Goal: Information Seeking & Learning: Check status

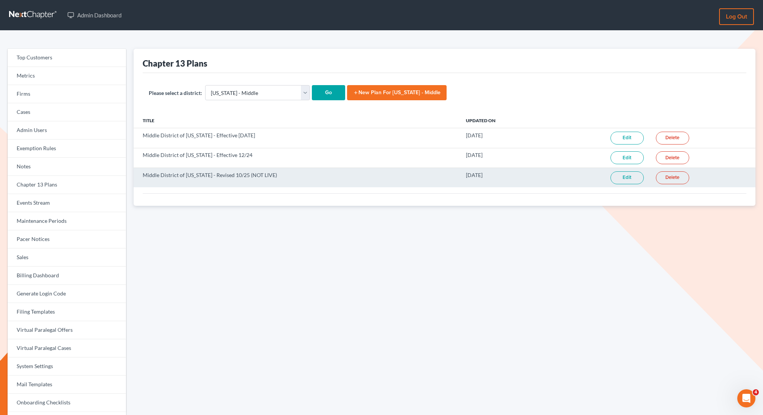
click at [630, 176] on link "Edit" at bounding box center [626, 177] width 33 height 13
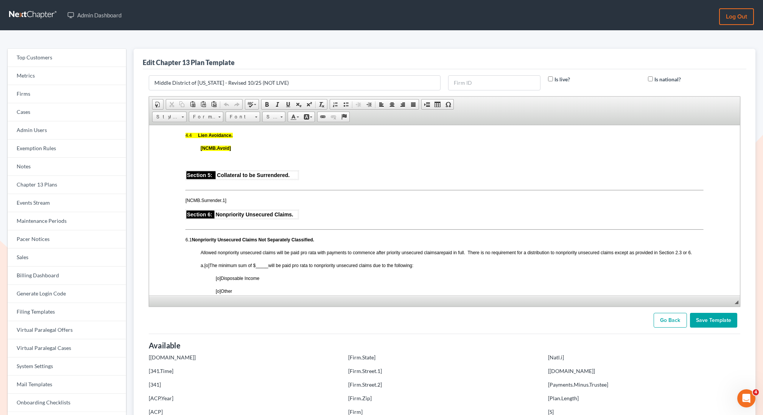
scroll to position [1191, 0]
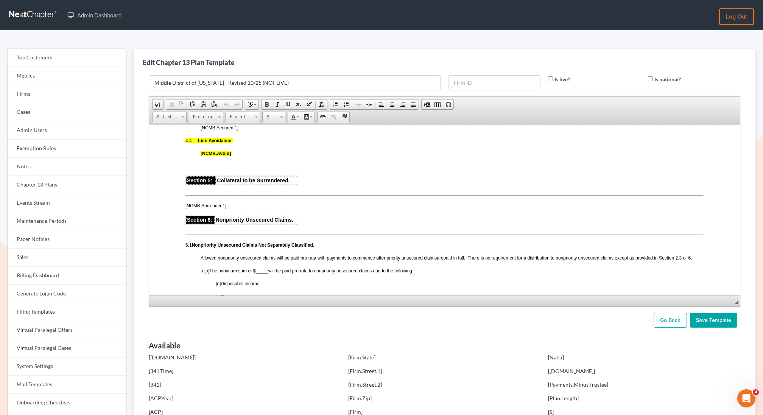
click at [262, 209] on p "[NCMB.Surrender.1]" at bounding box center [444, 205] width 518 height 7
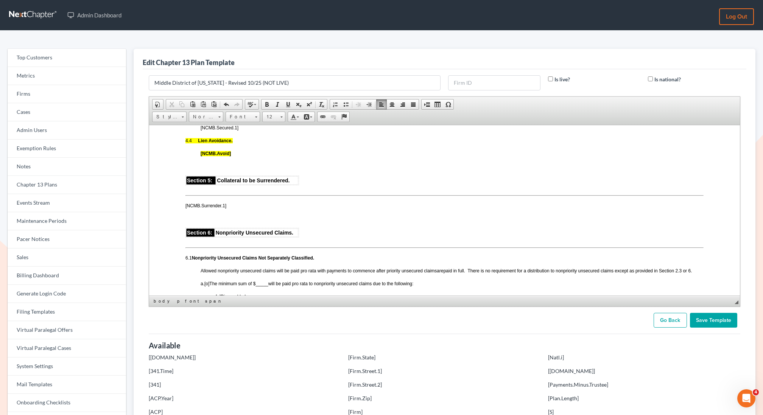
drag, startPoint x: 233, startPoint y: 173, endPoint x: 182, endPoint y: 160, distance: 52.7
click at [182, 160] on html "NCMB-1302 (10/25) UNITED STATES BANKRUPTCY COURT MIDDLE DISTRICT OF NORTH CAROL…" at bounding box center [444, 112] width 591 height 2356
click at [308, 114] on link "Background Color" at bounding box center [307, 117] width 13 height 10
click at [316, 126] on td "Automatic" at bounding box center [334, 125] width 42 height 5
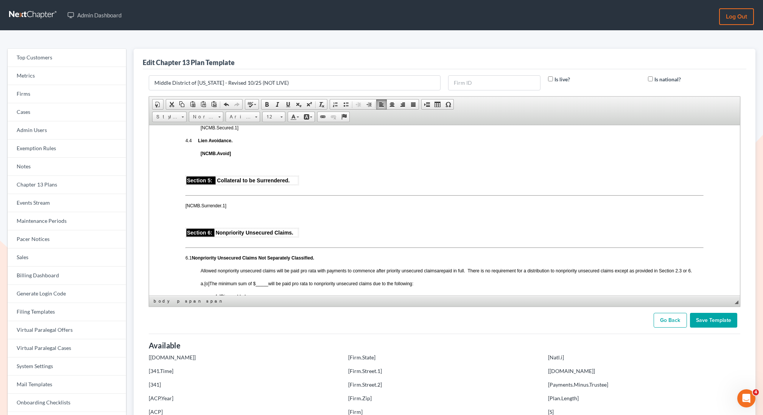
click at [297, 143] on p "4.4 Lien Avoidance." at bounding box center [444, 140] width 518 height 7
click at [724, 322] on input "Save Template" at bounding box center [713, 320] width 47 height 15
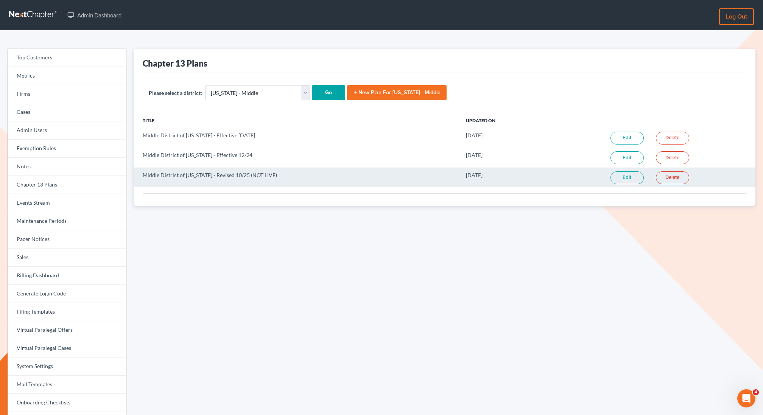
click at [629, 178] on link "Edit" at bounding box center [626, 177] width 33 height 13
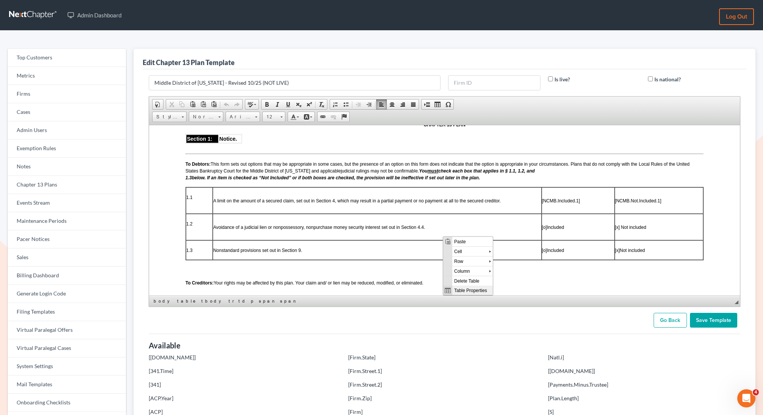
click at [467, 289] on span "Table Properties" at bounding box center [472, 289] width 40 height 9
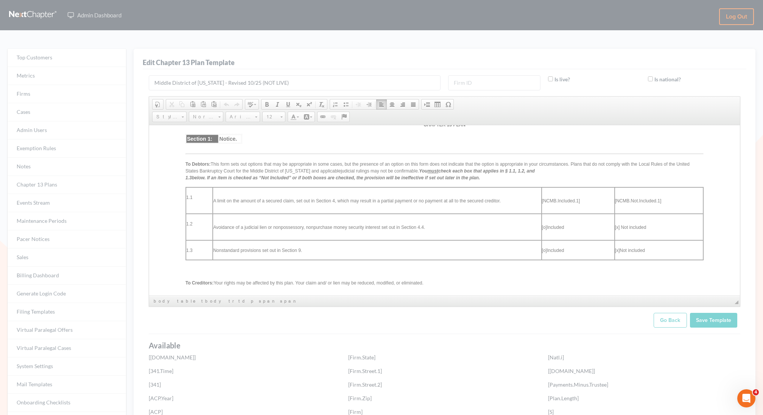
type input "4"
type input "100%"
type input "0"
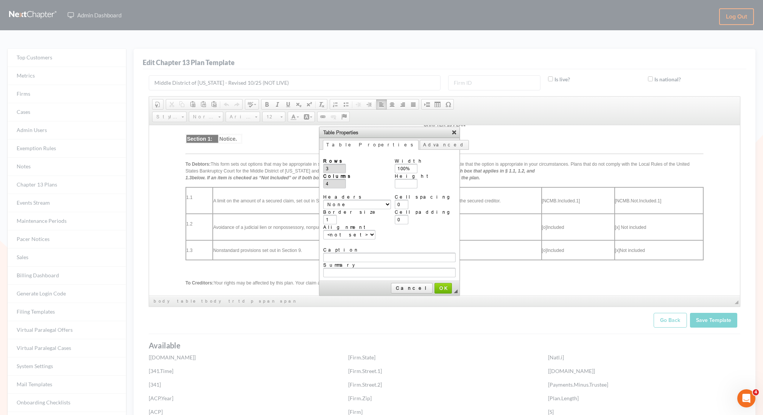
click at [450, 132] on link "X" at bounding box center [454, 132] width 8 height 8
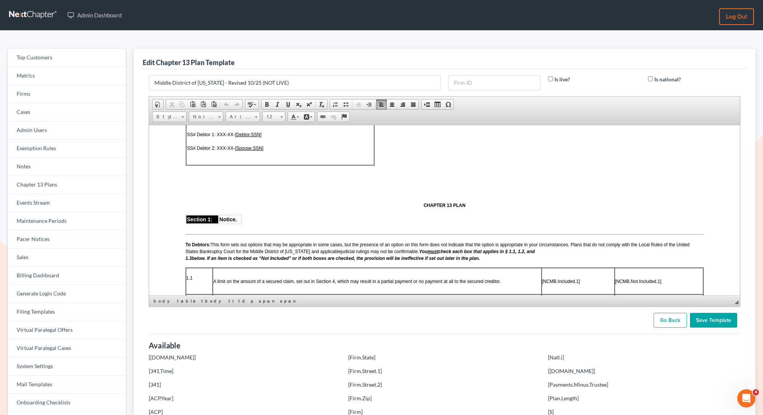
scroll to position [135, 0]
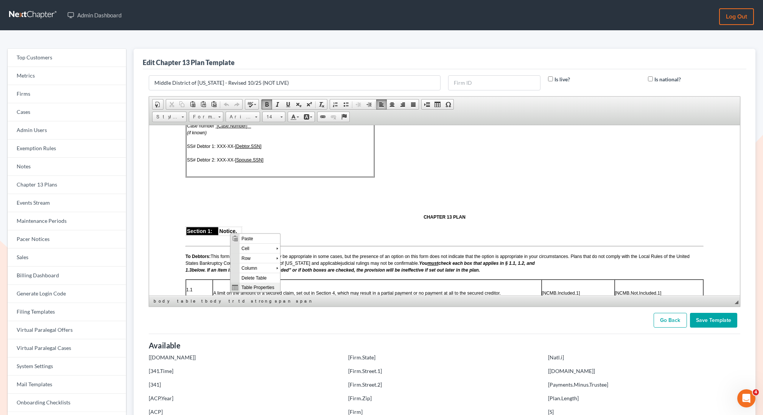
click at [250, 285] on span "Table Properties" at bounding box center [260, 286] width 40 height 9
type input "2"
type input "500"
type input "1"
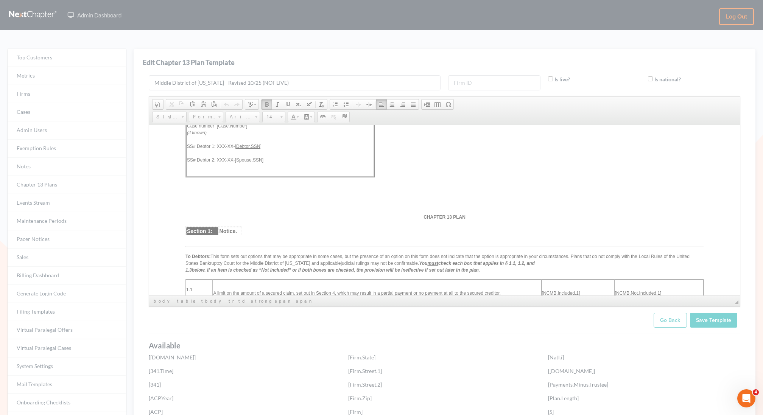
type input "1"
type input "0"
select select "left"
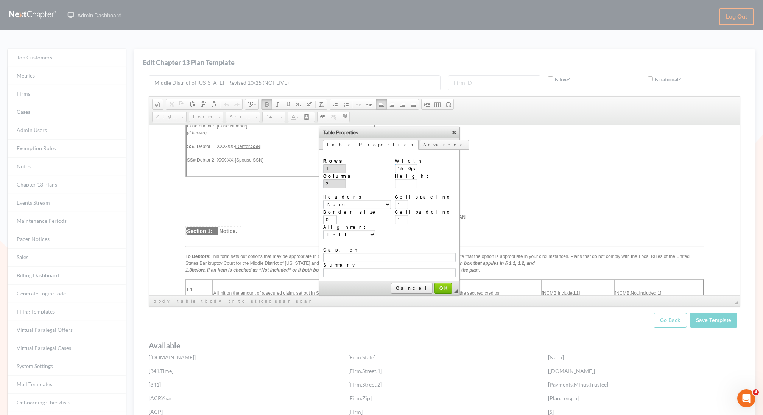
click at [406, 164] on input "150px" at bounding box center [406, 168] width 23 height 9
type input "25%"
click at [435, 285] on span "OK" at bounding box center [443, 288] width 16 height 6
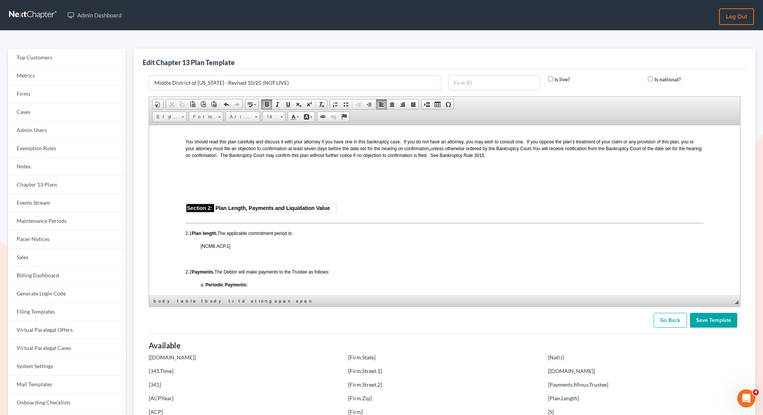
scroll to position [423, 0]
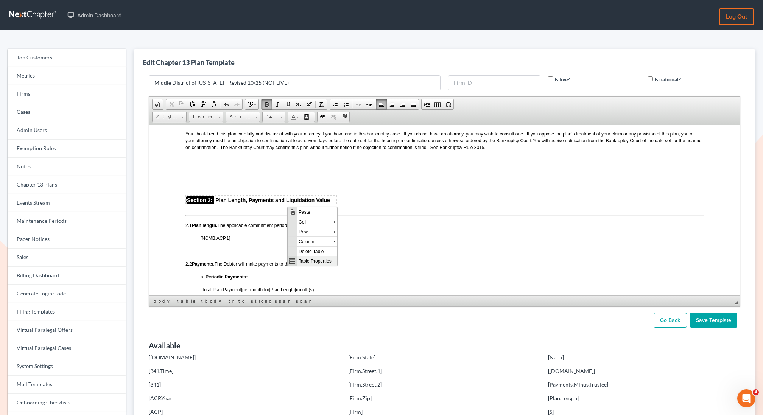
click at [323, 262] on span "Table Properties" at bounding box center [317, 260] width 40 height 9
type input "3"
type input "1"
select select
type input "500"
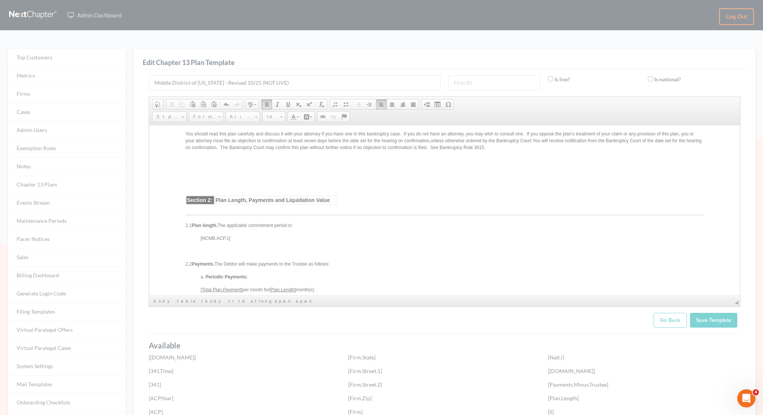
type input "1"
type input "0"
select select "left"
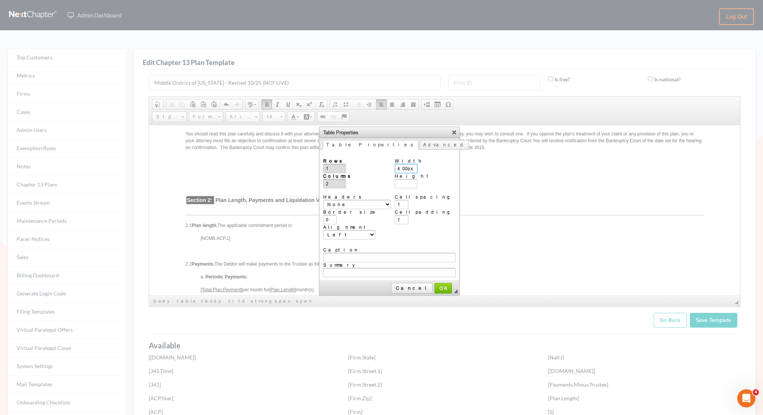
click at [409, 164] on input "400px" at bounding box center [406, 168] width 23 height 9
type input "40%"
click at [434, 283] on link "OK" at bounding box center [442, 288] width 17 height 11
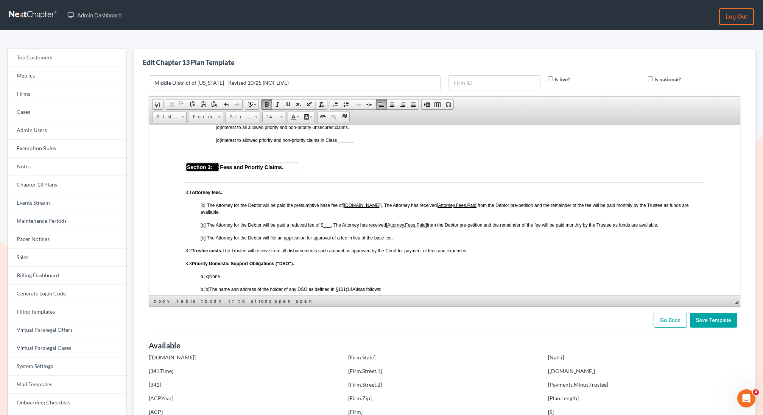
scroll to position [800, 0]
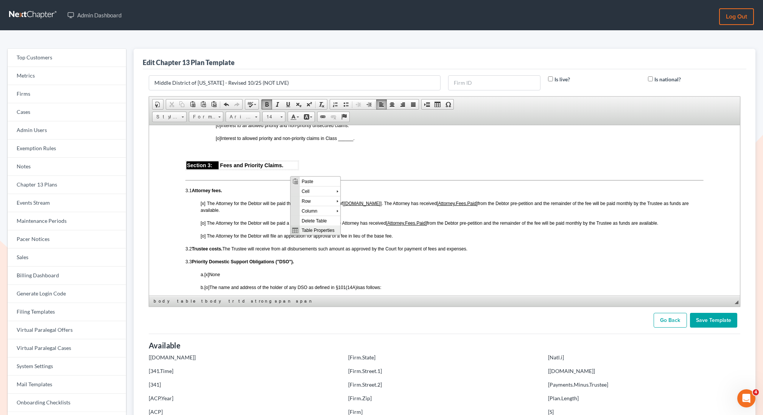
click at [323, 229] on span "Table Properties" at bounding box center [320, 229] width 40 height 9
type input "3"
type input "1"
select select
type input "500"
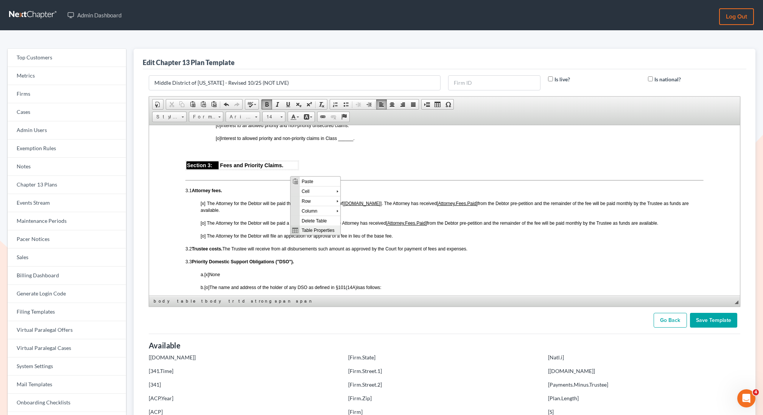
type input "1"
type input "0"
select select "left"
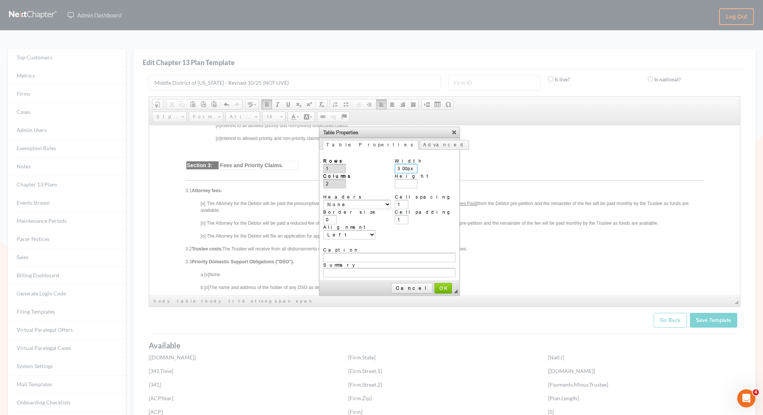
click at [408, 166] on input "300px" at bounding box center [406, 168] width 23 height 9
type input "30%"
click at [435, 285] on span "OK" at bounding box center [443, 288] width 16 height 6
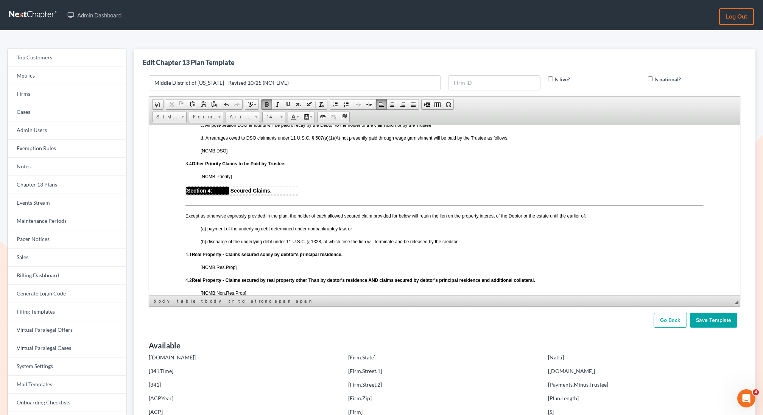
scroll to position [1001, 0]
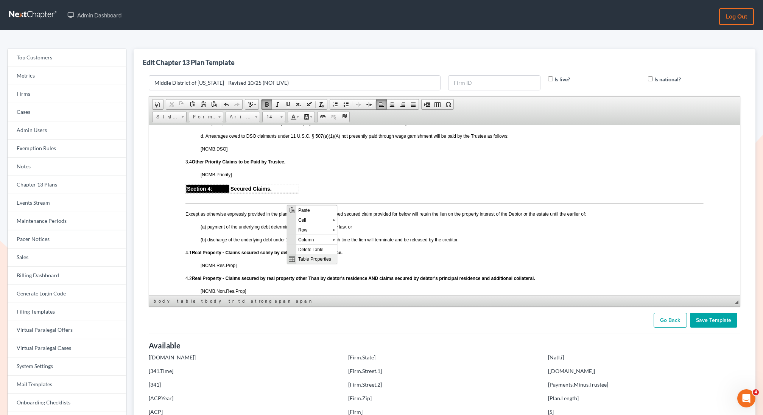
click at [307, 257] on span "Table Properties" at bounding box center [316, 258] width 40 height 9
type input "3"
type input "1"
select select
type input "500"
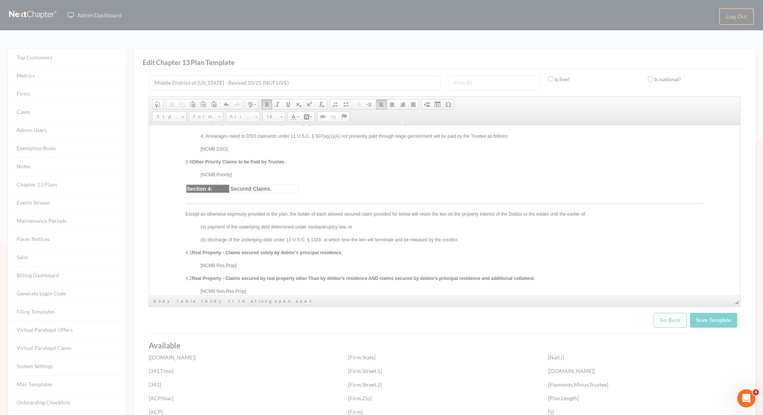
type input "1"
type input "0"
select select "left"
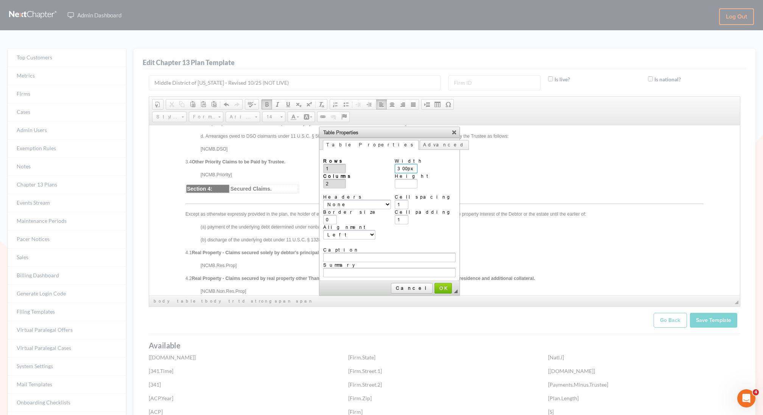
click at [407, 169] on input "300px" at bounding box center [406, 168] width 23 height 9
type input "30%"
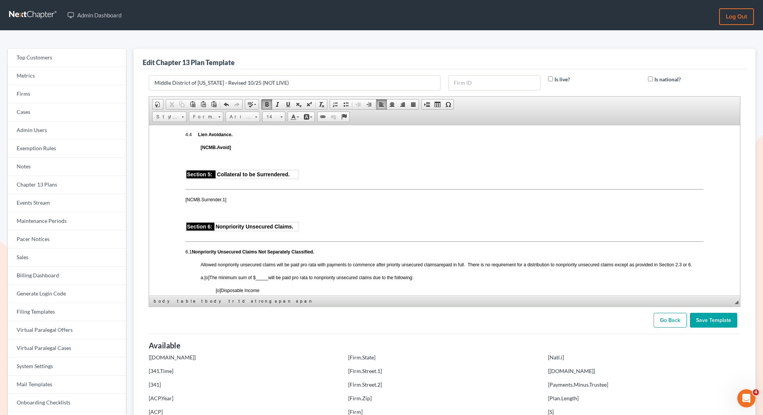
scroll to position [1208, 0]
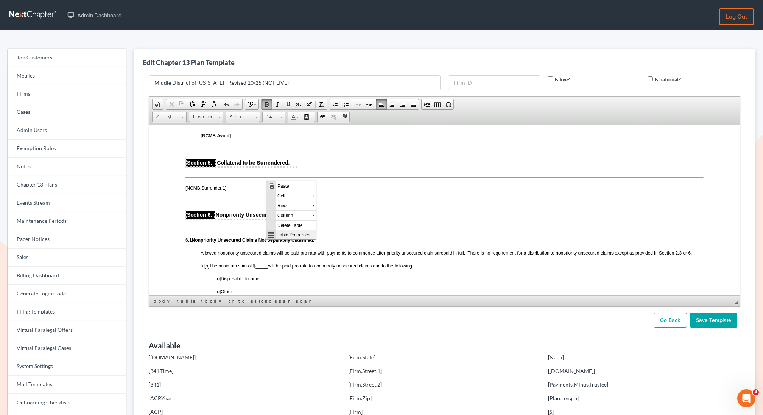
click at [301, 234] on span "Table Properties" at bounding box center [296, 234] width 40 height 9
type input "3"
type input "1"
select select
type input "500"
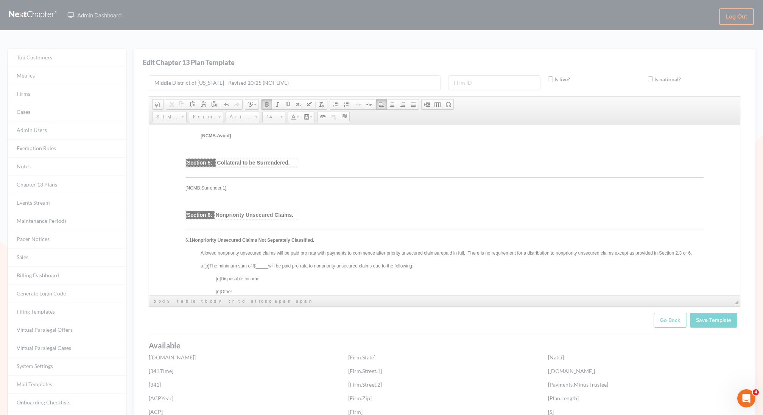
type input "1"
type input "0"
select select "left"
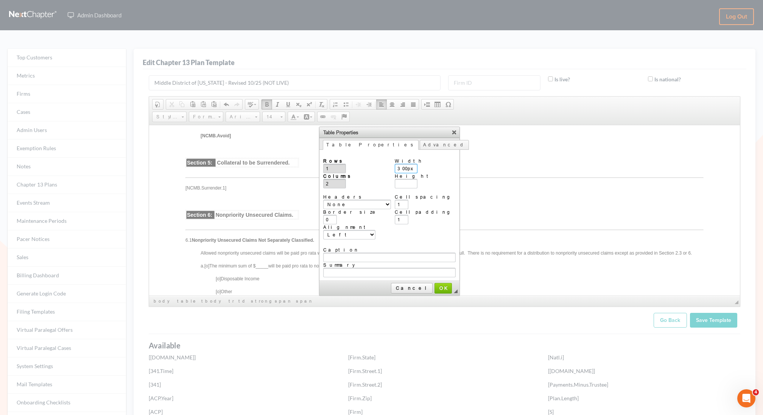
click at [411, 164] on input "300px" at bounding box center [406, 168] width 23 height 9
click at [413, 168] on input "30%" at bounding box center [406, 168] width 23 height 9
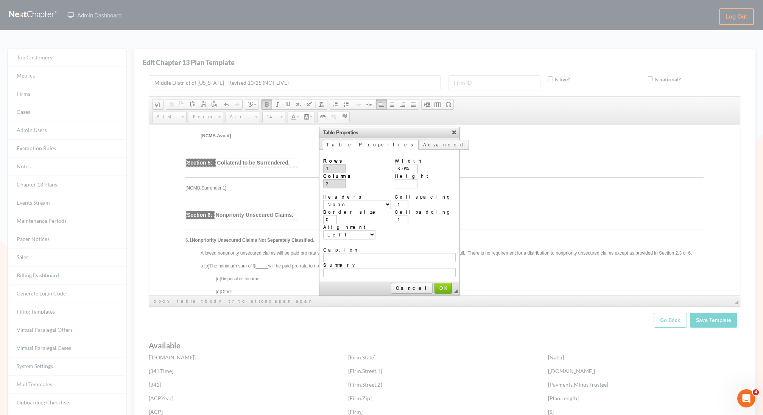
click at [413, 168] on input "30%" at bounding box center [406, 168] width 23 height 9
type input "30%"
click at [430, 281] on td "◢ Cancel OK" at bounding box center [389, 288] width 140 height 14
click at [435, 285] on span "OK" at bounding box center [443, 288] width 16 height 6
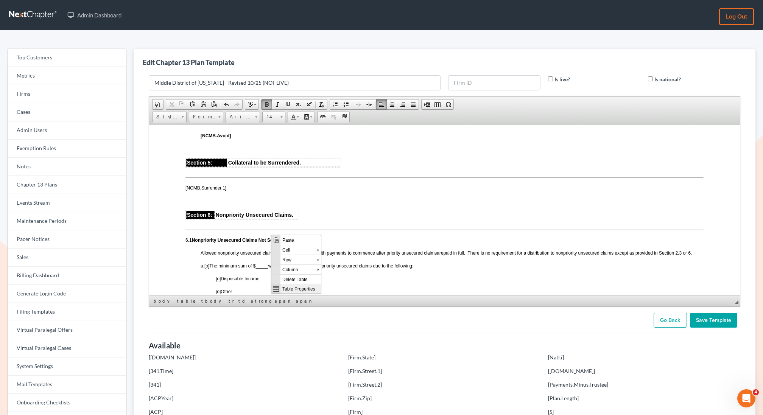
click at [300, 288] on span "Table Properties" at bounding box center [300, 288] width 40 height 9
type input "3"
type input "1"
select select
type input "500"
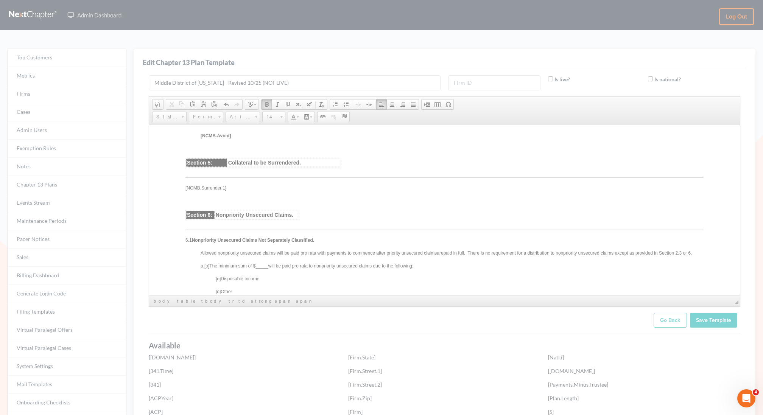
type input "1"
type input "0"
select select "left"
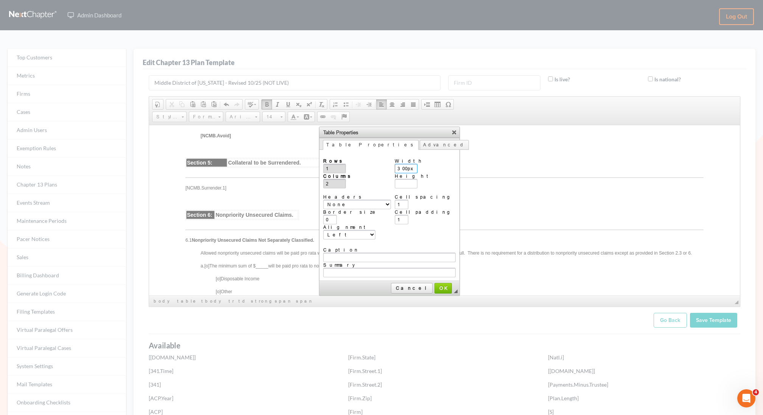
click at [406, 166] on input "300px" at bounding box center [406, 168] width 23 height 9
paste input "%"
type input "30%"
click at [435, 285] on span "OK" at bounding box center [443, 288] width 16 height 6
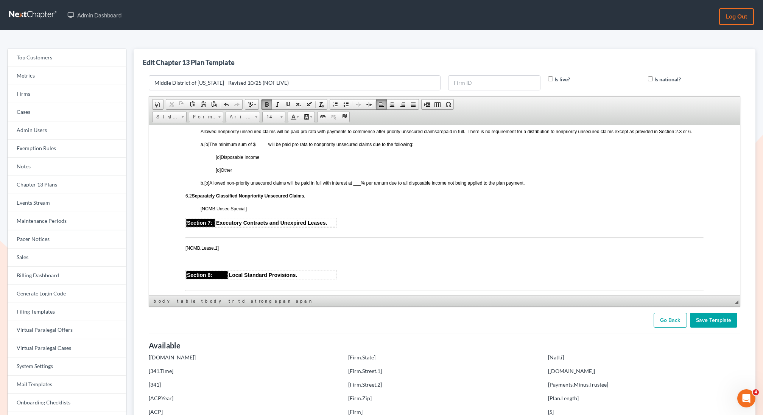
scroll to position [1334, 0]
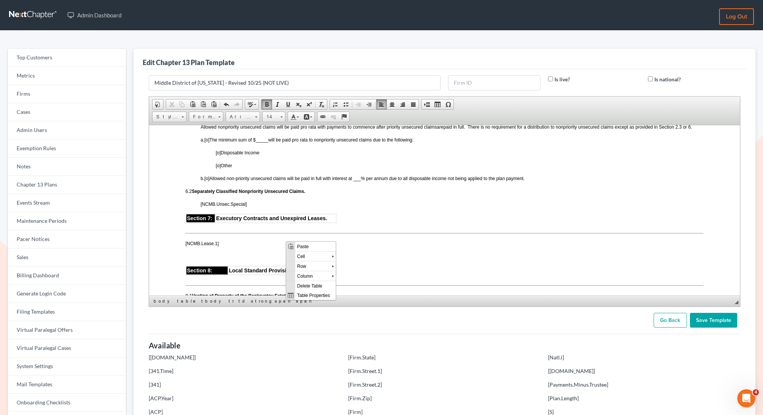
drag, startPoint x: 286, startPoint y: 242, endPoint x: 435, endPoint y: 366, distance: 194.0
click at [309, 295] on span "Table Properties" at bounding box center [315, 294] width 40 height 9
type input "3"
type input "1"
select select
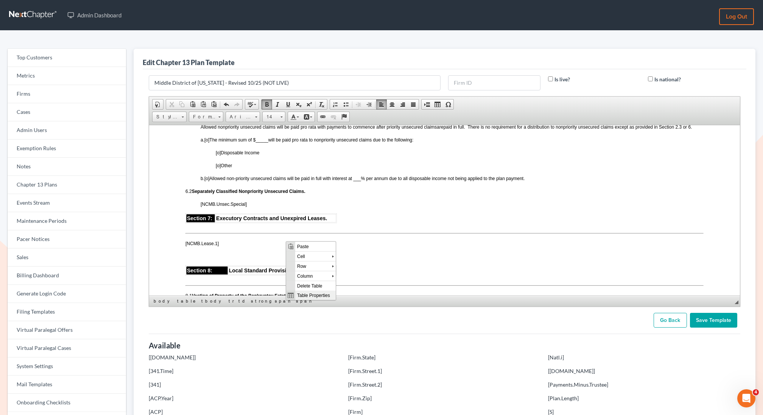
type input "500"
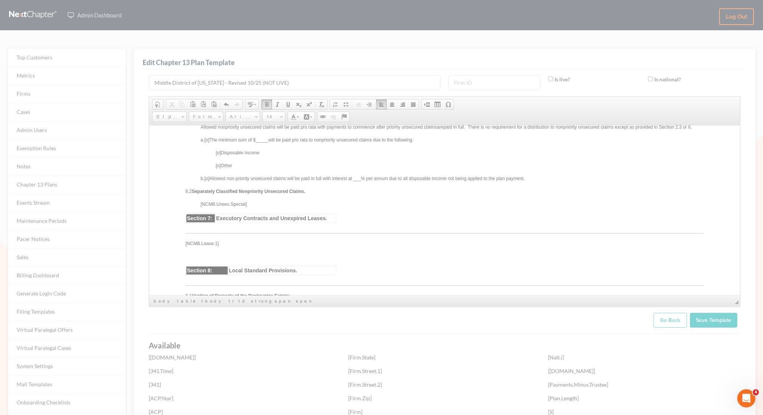
type input "1"
type input "0"
select select "left"
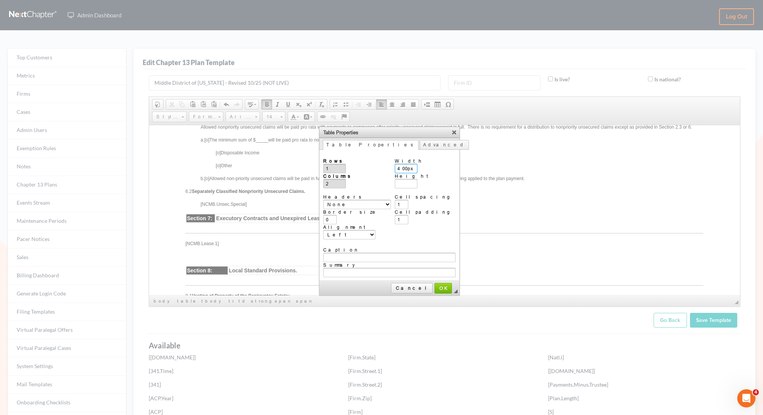
click at [411, 167] on input "400px" at bounding box center [406, 168] width 23 height 9
paste input "30%"
click at [402, 167] on input "30%" at bounding box center [406, 168] width 23 height 9
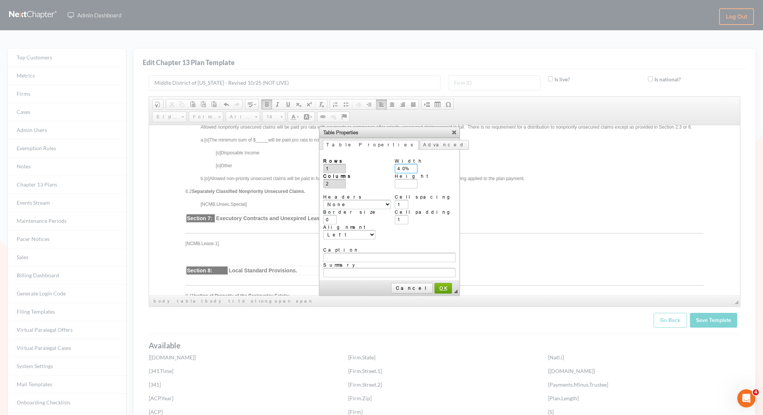
type input "40%"
click at [434, 283] on link "OK" at bounding box center [442, 288] width 17 height 11
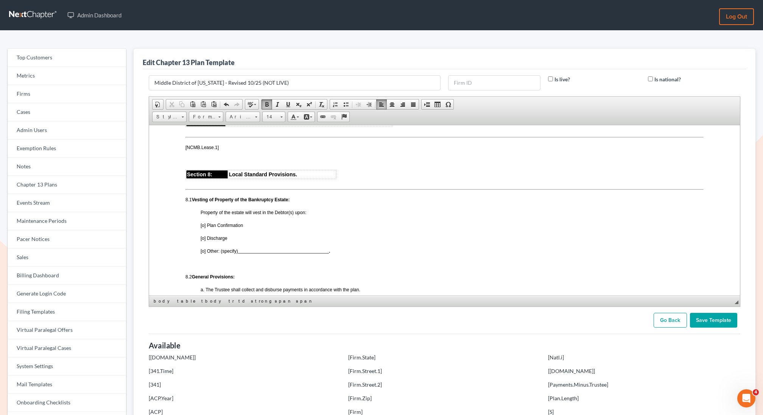
scroll to position [1432, 0]
click at [307, 251] on span "Table Properties" at bounding box center [322, 250] width 40 height 9
type input "3"
type input "1"
select select
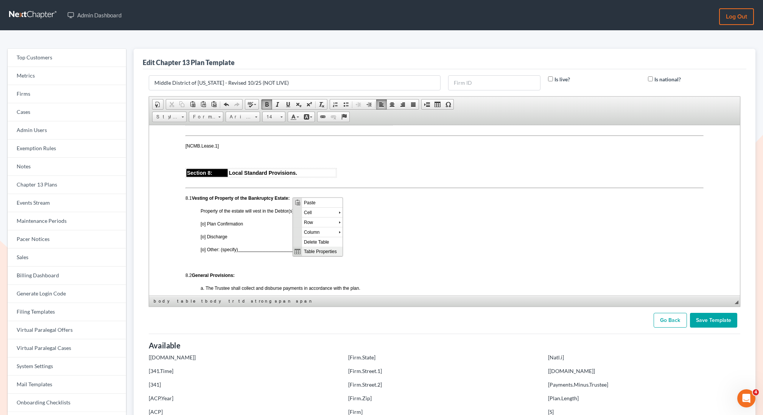
type input "500"
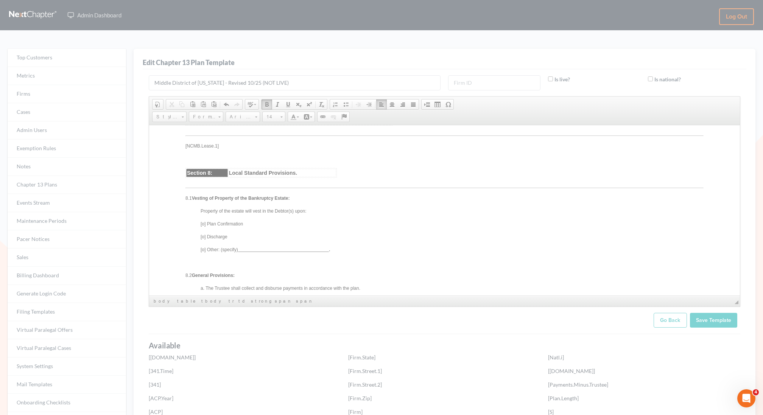
type input "1"
type input "0"
select select "left"
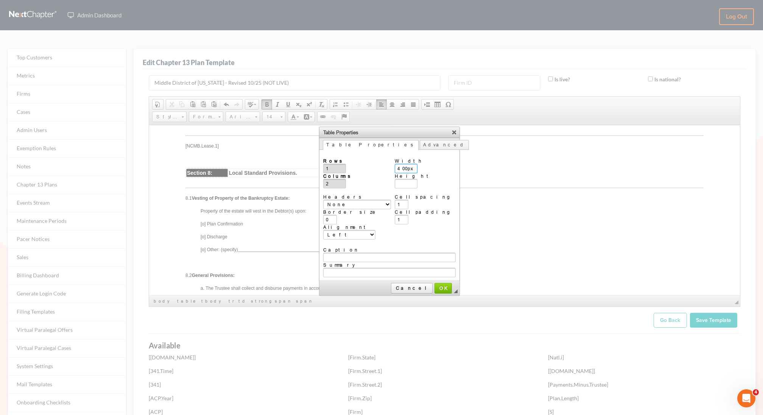
click at [410, 166] on input "400px" at bounding box center [406, 168] width 23 height 9
type input "40%"
click at [435, 285] on span "OK" at bounding box center [443, 288] width 16 height 6
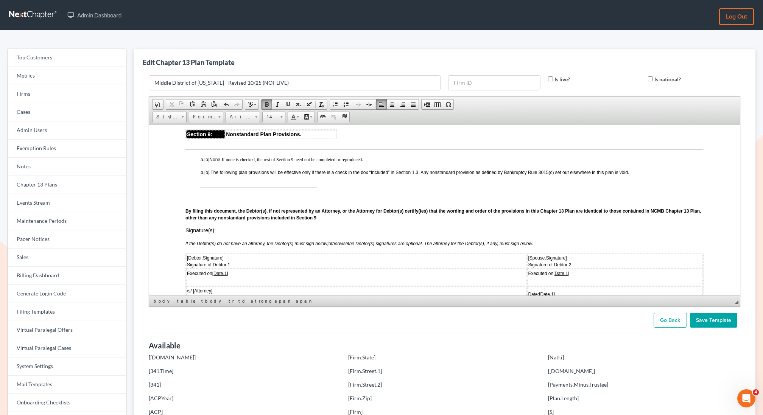
scroll to position [1885, 0]
click at [334, 217] on span "Table Properties" at bounding box center [345, 217] width 40 height 9
type input "3"
type input "1"
select select
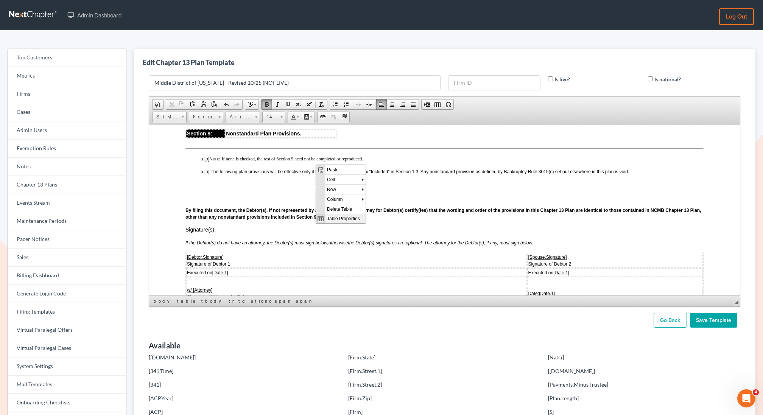
type input "500"
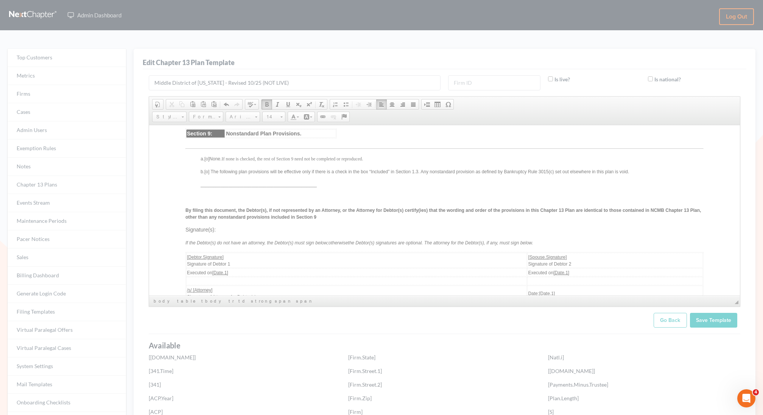
type input "1"
type input "0"
select select "left"
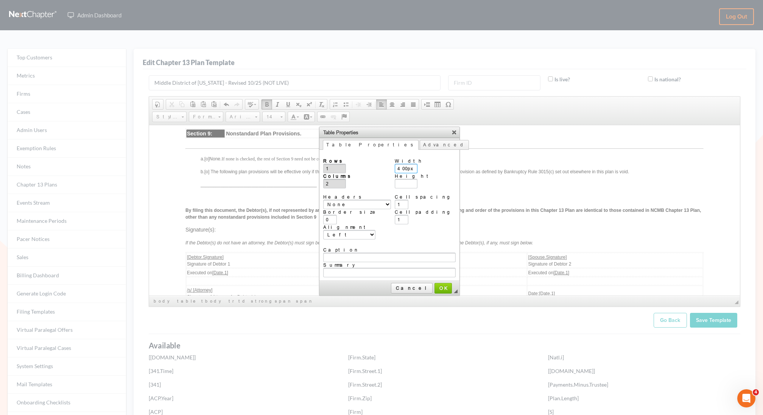
click at [411, 168] on input "400px" at bounding box center [406, 168] width 23 height 9
type input "40%"
click at [435, 285] on span "OK" at bounding box center [443, 288] width 16 height 6
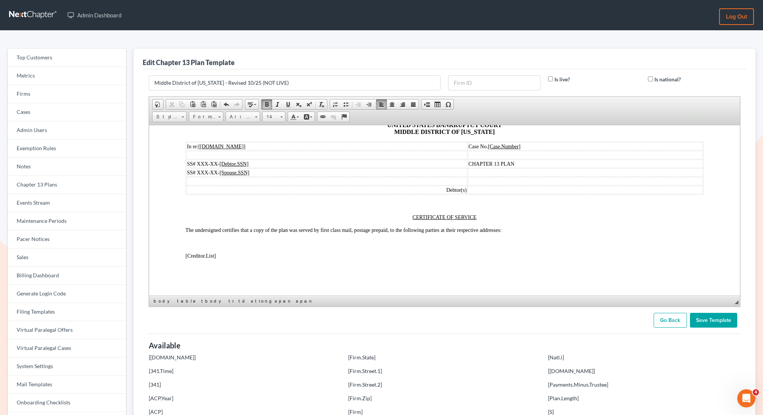
scroll to position [2224, 0]
click at [710, 318] on input "Save Template" at bounding box center [713, 320] width 47 height 15
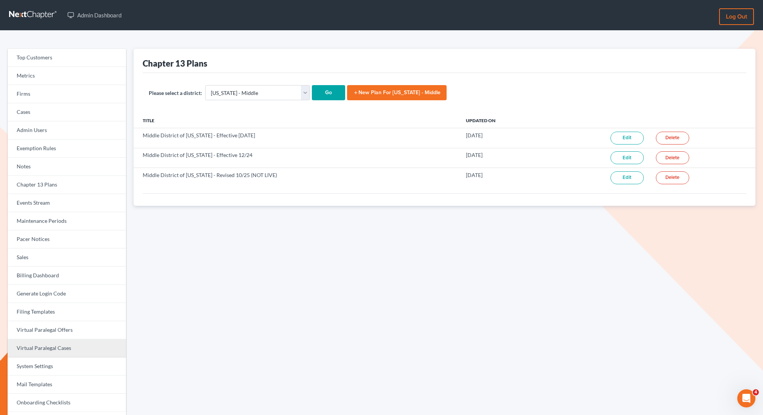
click at [44, 349] on link "Virtual Paralegal Cases" at bounding box center [67, 348] width 118 height 18
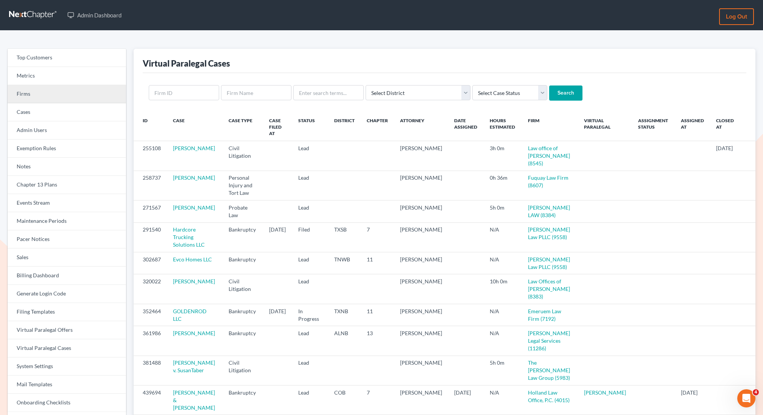
click at [33, 97] on link "Firms" at bounding box center [67, 94] width 118 height 18
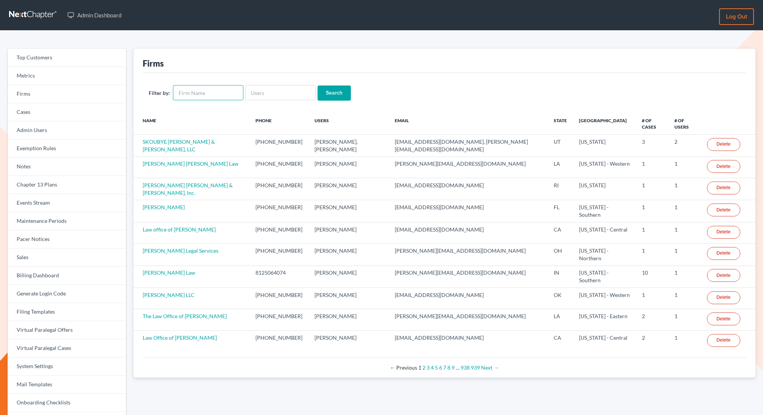
click at [209, 89] on input "text" at bounding box center [208, 92] width 70 height 15
type input "debt law"
click at [318, 86] on input "Search" at bounding box center [334, 93] width 33 height 15
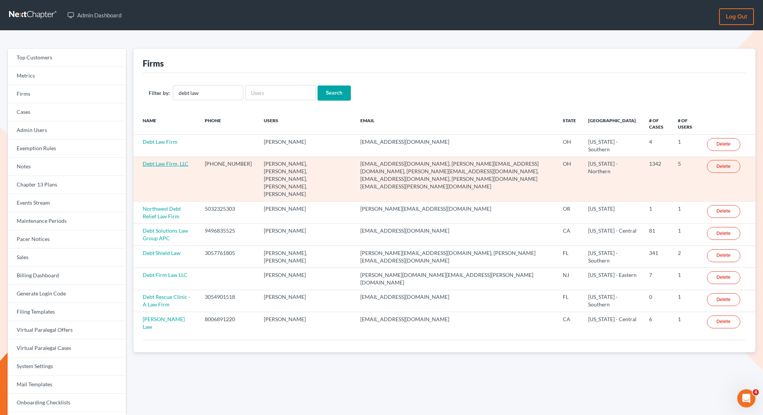
click at [160, 162] on link "Debt Law Firm, LLC" at bounding box center [166, 163] width 46 height 6
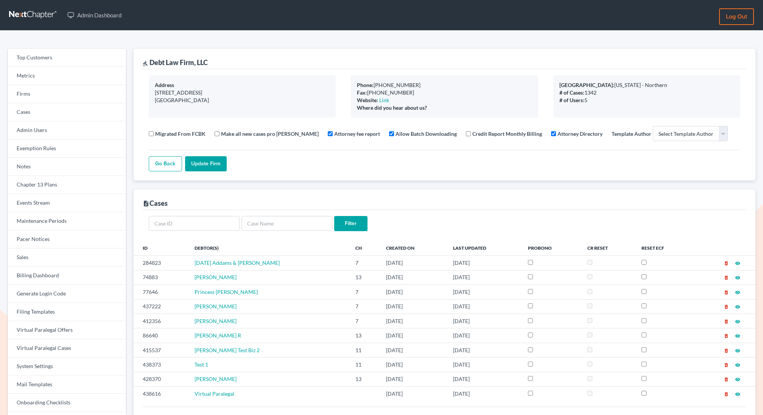
select select
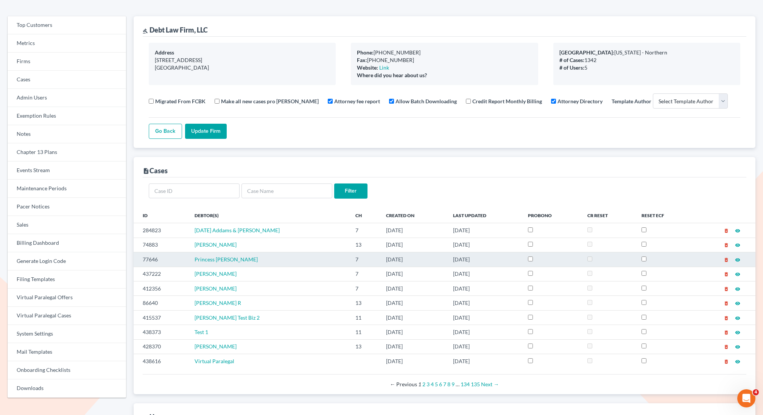
scroll to position [34, 0]
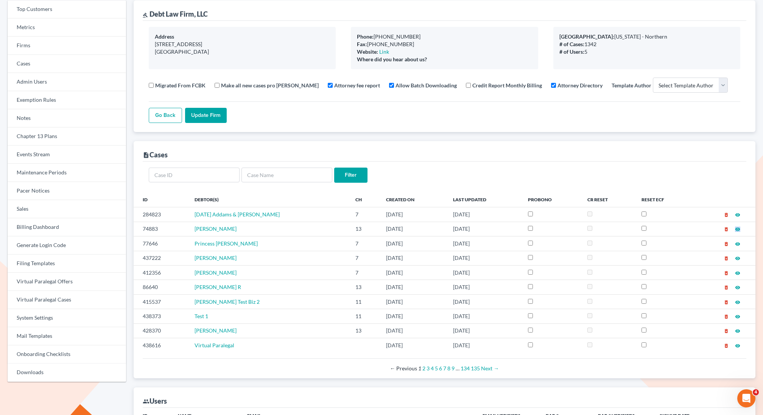
scroll to position [43, 0]
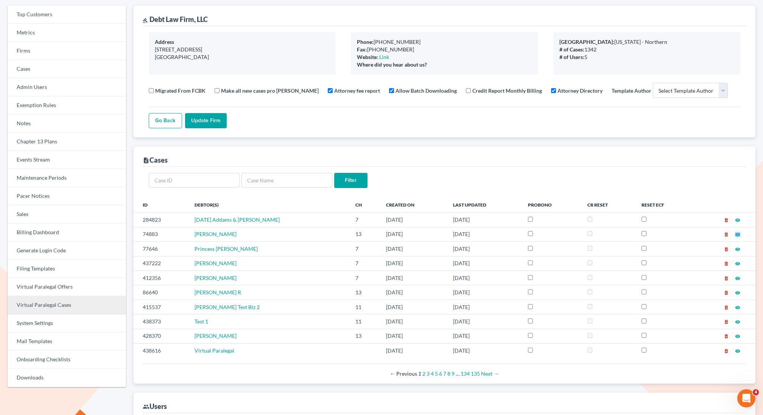
click at [47, 308] on link "Virtual Paralegal Cases" at bounding box center [67, 305] width 118 height 18
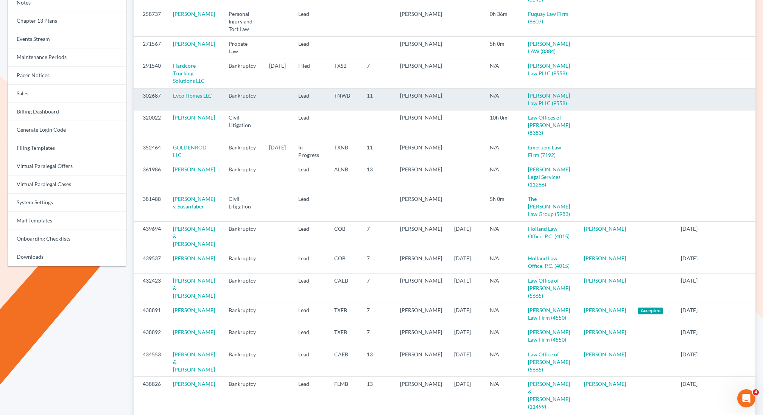
scroll to position [281, 0]
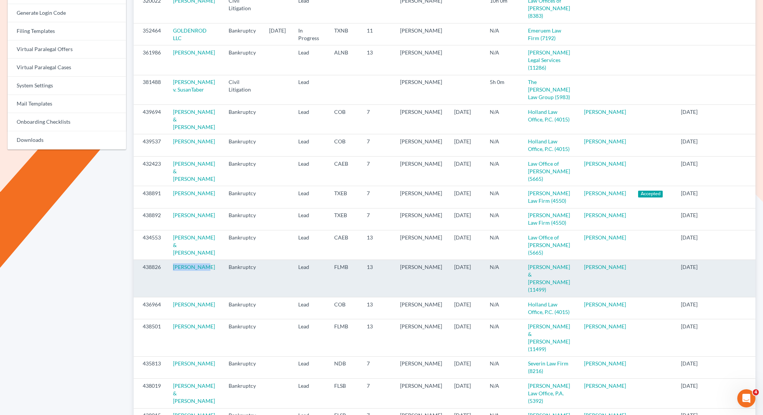
drag, startPoint x: 207, startPoint y: 291, endPoint x: 170, endPoint y: 291, distance: 37.1
click at [170, 291] on td "Thuan Cheah" at bounding box center [195, 278] width 56 height 37
copy link "Thuan Cheah"
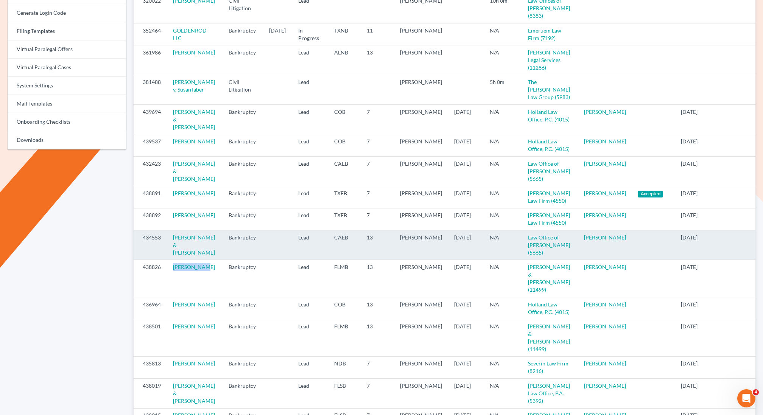
drag, startPoint x: 203, startPoint y: 272, endPoint x: 171, endPoint y: 252, distance: 37.7
click at [171, 252] on td "Cynthia Gavilanez & Salvador Gavilanez" at bounding box center [195, 245] width 56 height 30
copy link "Cynthia Gavilanez & Salvador Gavilanez"
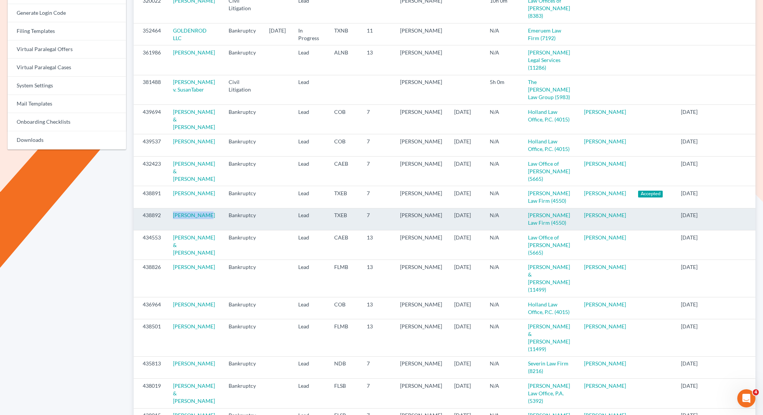
drag, startPoint x: 205, startPoint y: 231, endPoint x: 168, endPoint y: 231, distance: 36.7
click at [168, 230] on td "Natiyah Gray" at bounding box center [195, 219] width 56 height 22
copy link "Natiyah Gray"
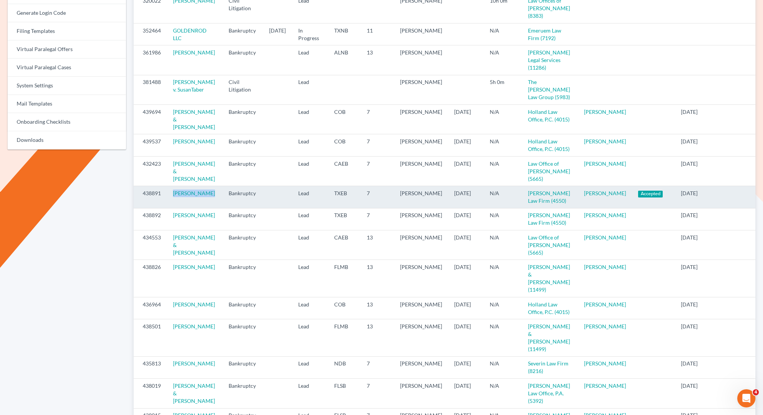
copy link "Joel Alvarado"
drag, startPoint x: 210, startPoint y: 208, endPoint x: 171, endPoint y: 207, distance: 38.2
click at [171, 207] on td "Joel Alvarado" at bounding box center [195, 197] width 56 height 22
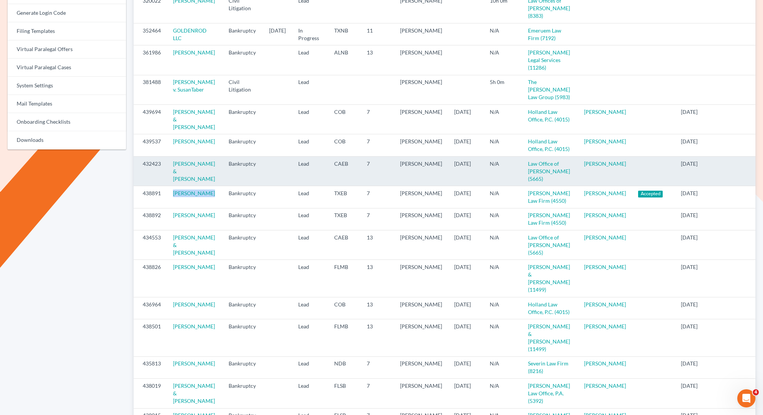
drag, startPoint x: 218, startPoint y: 189, endPoint x: 166, endPoint y: 181, distance: 52.8
click at [166, 181] on tr "432423 Raschell Ortiz & Jordan Aparicio Bankruptcy Lead CAEB 7 Flor Tataje 09/2…" at bounding box center [445, 171] width 622 height 30
copy tr "Raschell Ortiz & Jordan Aparicio"
drag, startPoint x: 607, startPoint y: 185, endPoint x: 140, endPoint y: 178, distance: 467.0
click at [140, 178] on tr "432423 Raschell Ortiz & Jordan Aparicio Bankruptcy Lead CAEB 7 Flor Tataje 09/2…" at bounding box center [445, 171] width 622 height 30
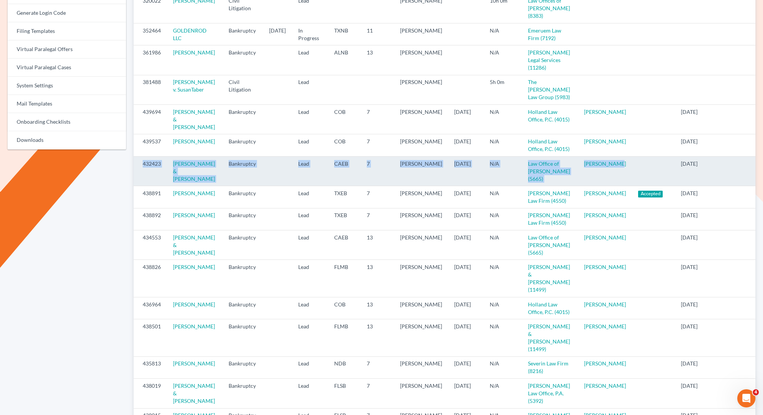
copy tr "432423 Raschell Ortiz & Jordan Aparicio Bankruptcy Lead CAEB 7 Flor Tataje 09/2…"
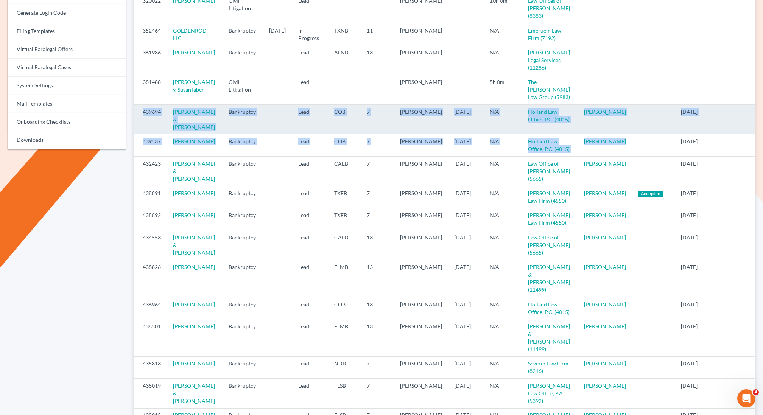
drag, startPoint x: 617, startPoint y: 157, endPoint x: 138, endPoint y: 116, distance: 481.2
click at [138, 116] on tbody "255108 BRIAN CORRIETTE Civil Litigation Lead Audrey Thomas 3h 0m Law office of …" at bounding box center [445, 275] width 622 height 830
copy tbody "439694 Michael Rivard & Jennell Rivard Bankruptcy Lead COB 7 Steven Holland 09/…"
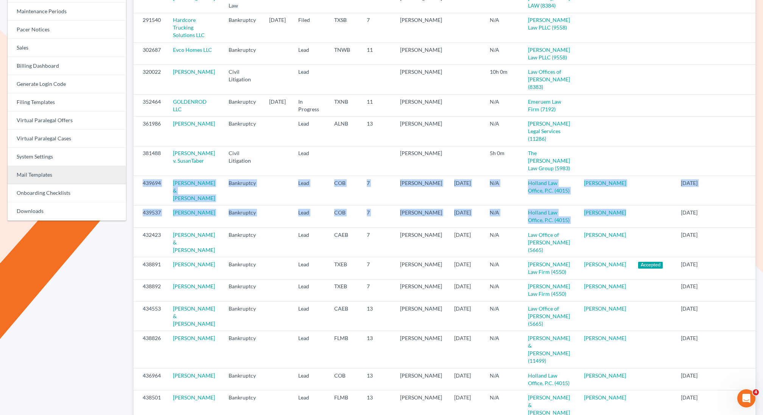
scroll to position [0, 0]
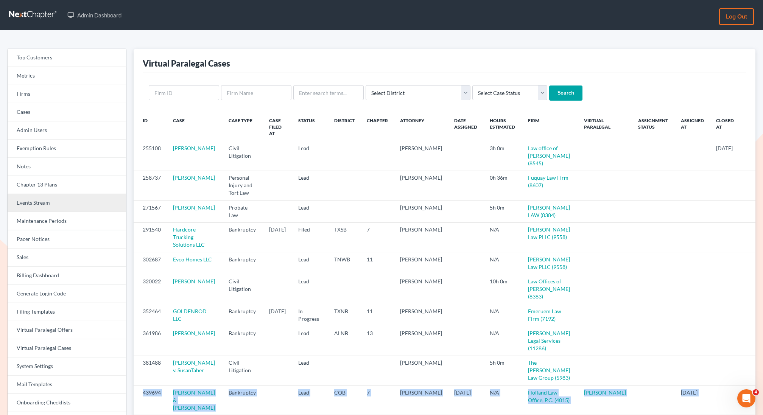
click at [28, 204] on link "Events Stream" at bounding box center [67, 203] width 118 height 18
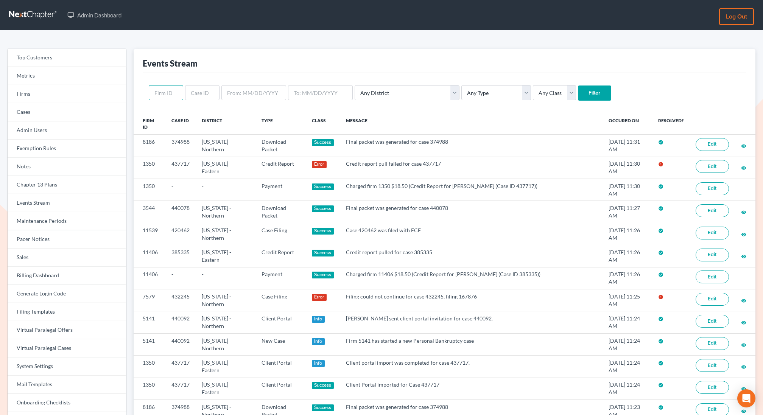
click at [171, 93] on input "text" at bounding box center [166, 92] width 34 height 15
paste input "392035"
type input "3"
paste input "392035"
type input "392035"
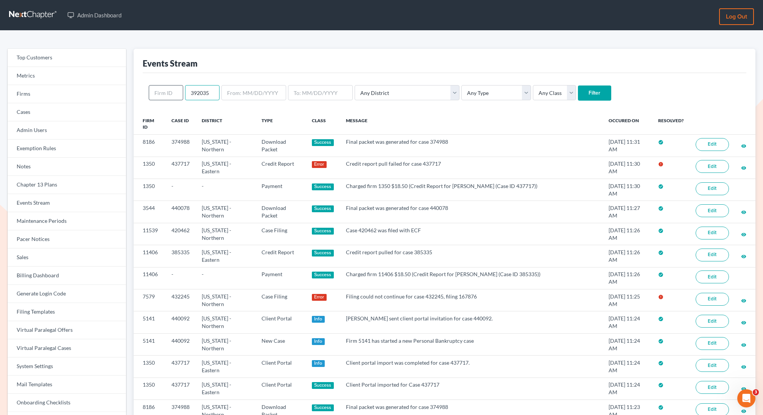
click at [578, 86] on input "Filter" at bounding box center [594, 93] width 33 height 15
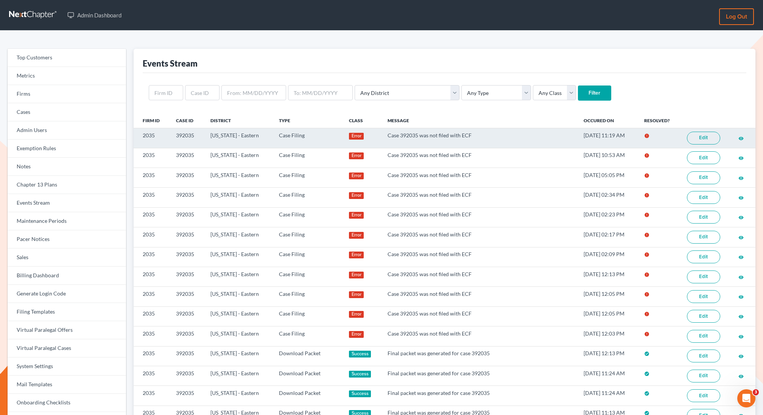
click at [706, 137] on link "Edit" at bounding box center [703, 138] width 33 height 13
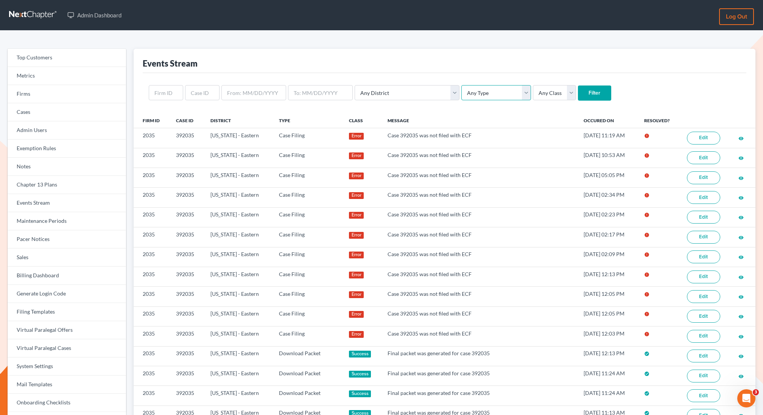
click at [464, 93] on select "Any Type Case Applied To Plan Case Archive Case Duplicate Case Filing Chapter 1…" at bounding box center [496, 92] width 70 height 15
select select "case_filing"
click at [461, 85] on select "Any Type Case Applied To Plan Case Archive Case Duplicate Case Filing Chapter 1…" at bounding box center [496, 92] width 70 height 15
click at [578, 90] on input "Filter" at bounding box center [594, 93] width 33 height 15
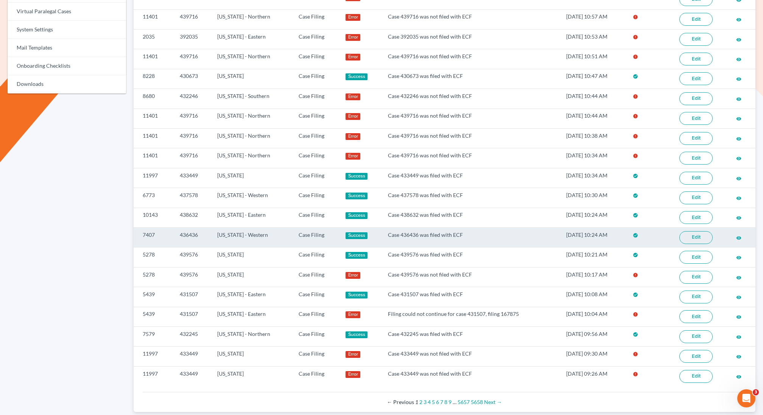
scroll to position [342, 0]
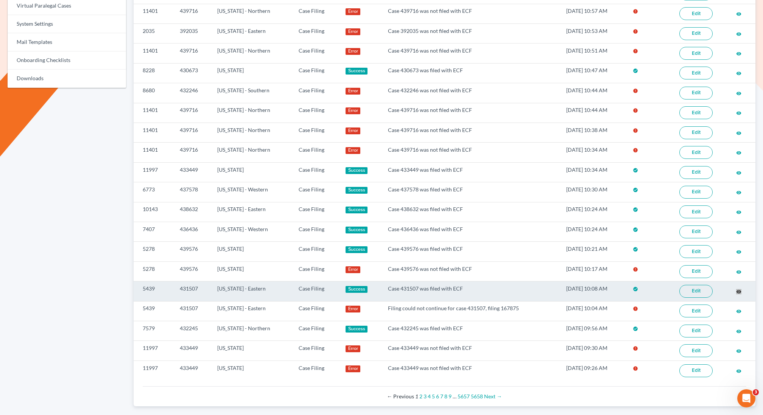
click at [0, 0] on div "Top Customers Metrics Firms Cases Admin Users Exemption Rules Notes Chapter 13 …" at bounding box center [381, 56] width 763 height 736
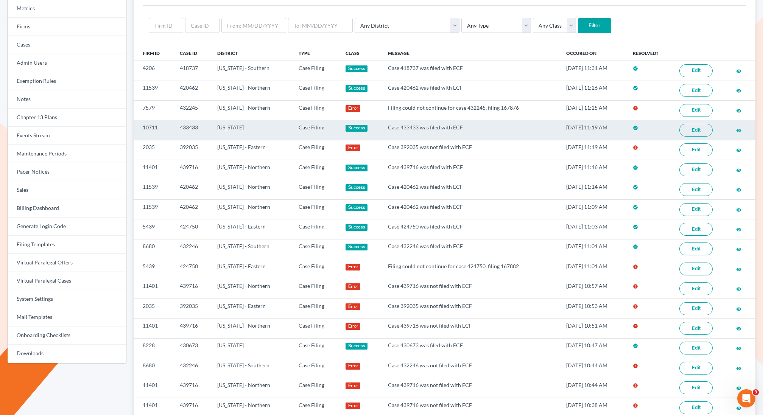
scroll to position [73, 0]
